Goal: Information Seeking & Learning: Learn about a topic

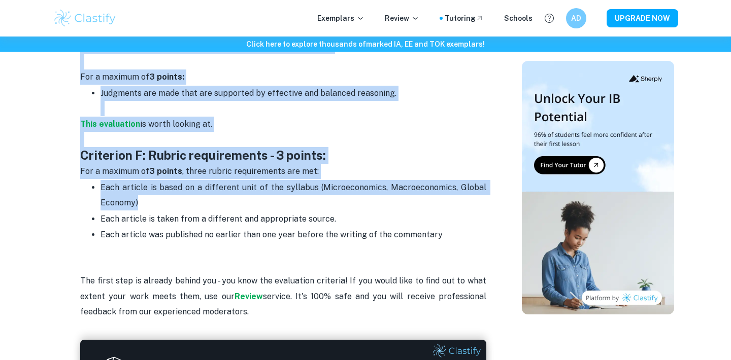
scroll to position [1458, 0]
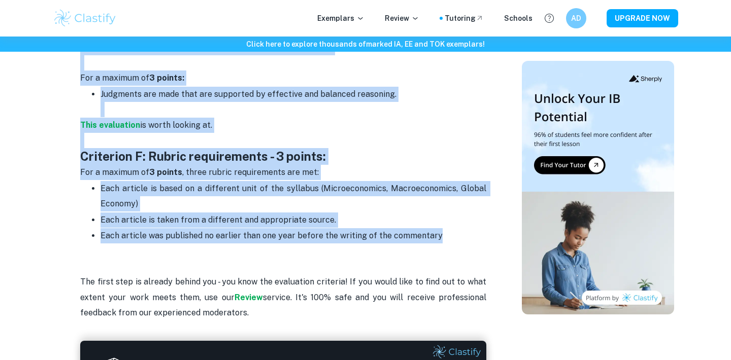
drag, startPoint x: 83, startPoint y: 168, endPoint x: 457, endPoint y: 193, distance: 375.0
copy div "Loremipsu D: Sitametc - 7 adipis Elit seddoeiusm temp incidid utlabore etdo mag…"
click at [374, 231] on span "Each article was published no earlier than one year before the writing of the c…" at bounding box center [272, 236] width 342 height 10
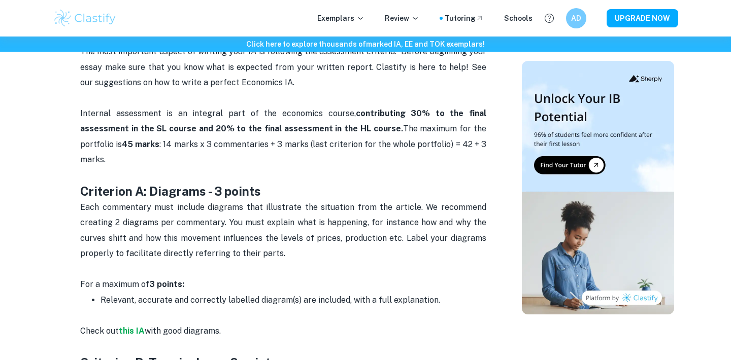
scroll to position [263, 0]
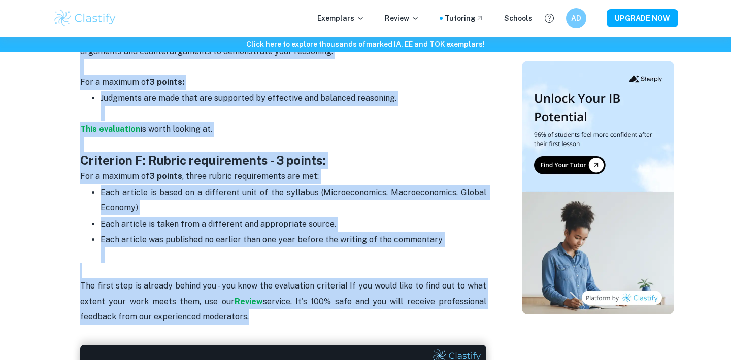
scroll to position [1459, 0]
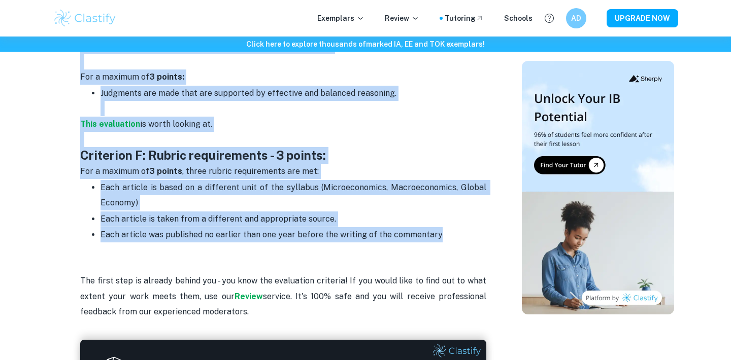
drag, startPoint x: 85, startPoint y: 185, endPoint x: 448, endPoint y: 197, distance: 363.2
copy div "Loremipsu D: Sitametc - 6 adipis Elit seddoeiusm temp incidid utlabore etdo mag…"
